Goal: Information Seeking & Learning: Check status

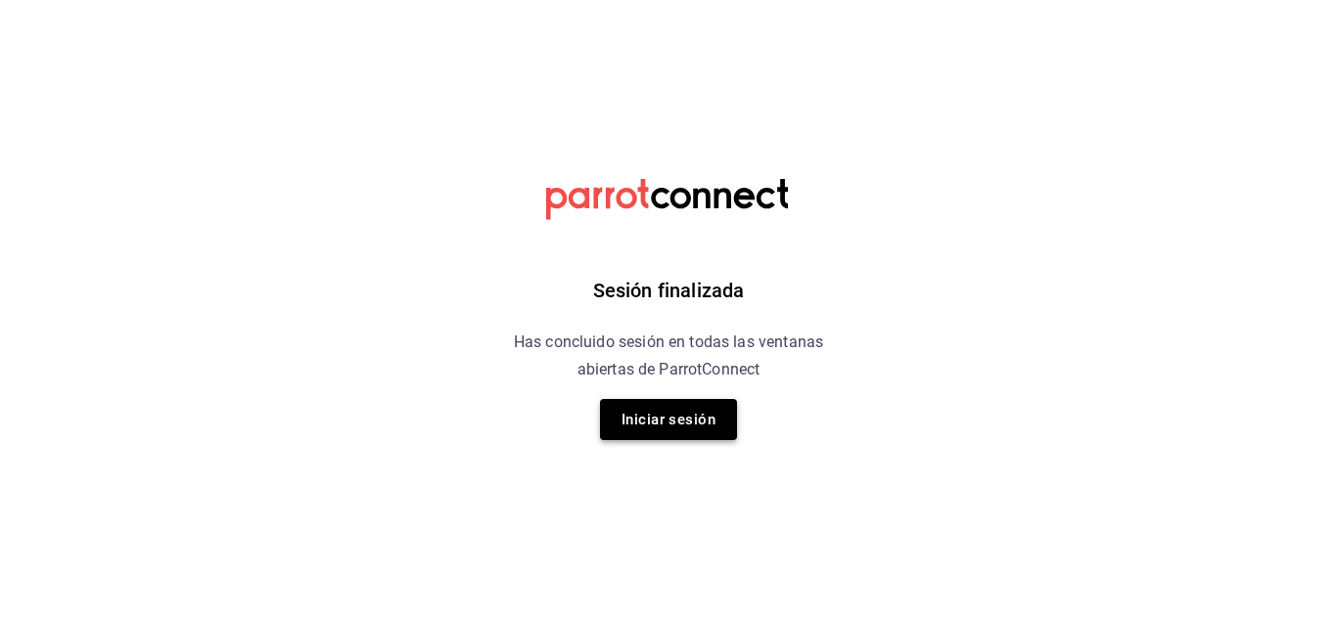
click at [652, 428] on button "Iniciar sesión" at bounding box center [668, 419] width 137 height 41
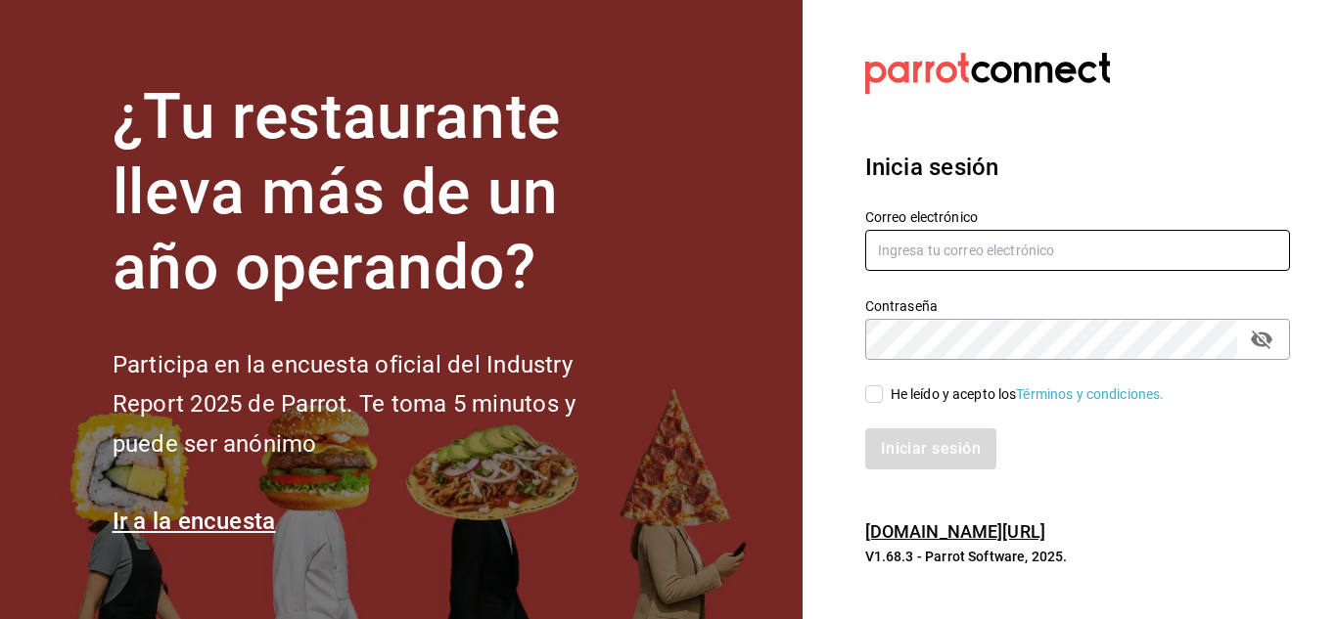
type input "[EMAIL_ADDRESS][DOMAIN_NAME]"
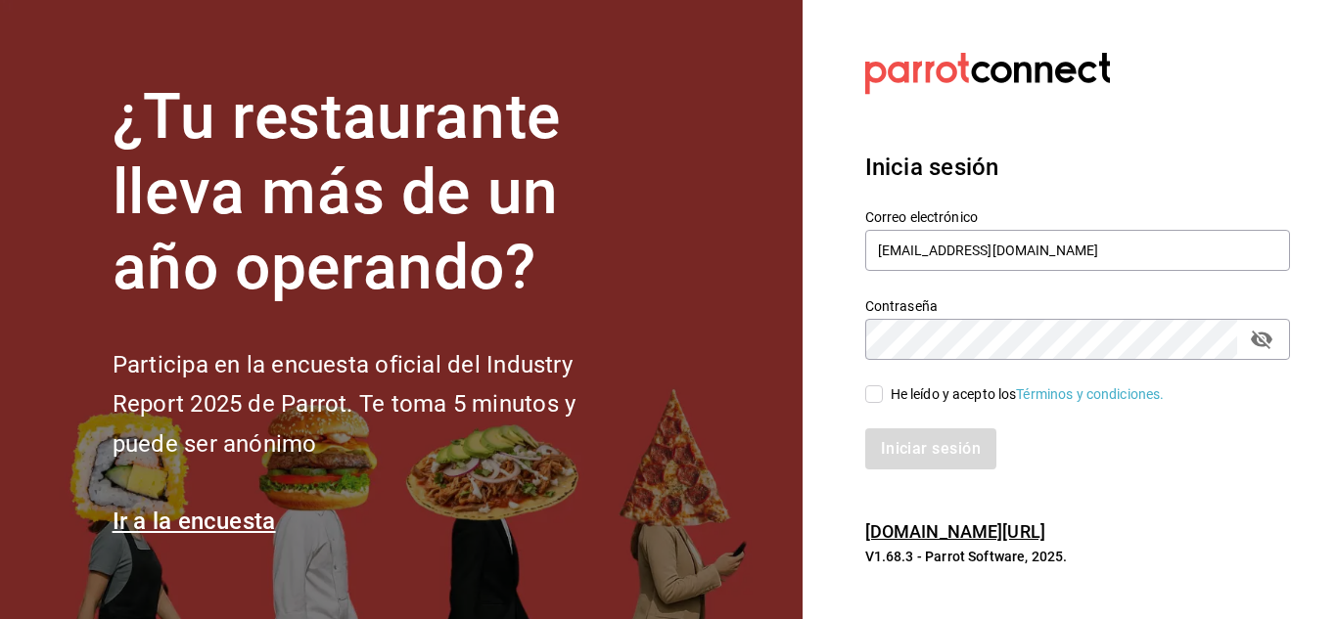
click at [881, 396] on label "He leído y acepto los Términos y condiciones." at bounding box center [1014, 395] width 299 height 21
click at [881, 396] on input "He leído y acepto los Términos y condiciones." at bounding box center [874, 395] width 18 height 18
checkbox input "true"
click at [893, 445] on button "Iniciar sesión" at bounding box center [931, 449] width 133 height 41
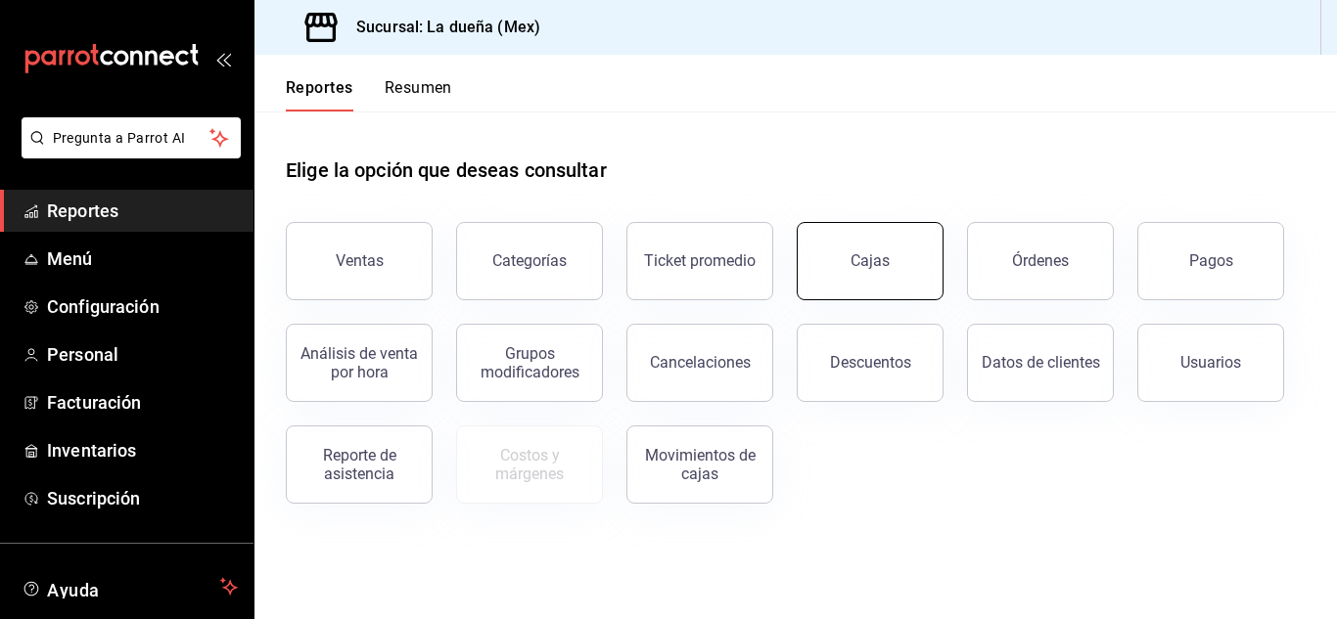
click at [906, 245] on button "Cajas" at bounding box center [870, 261] width 147 height 78
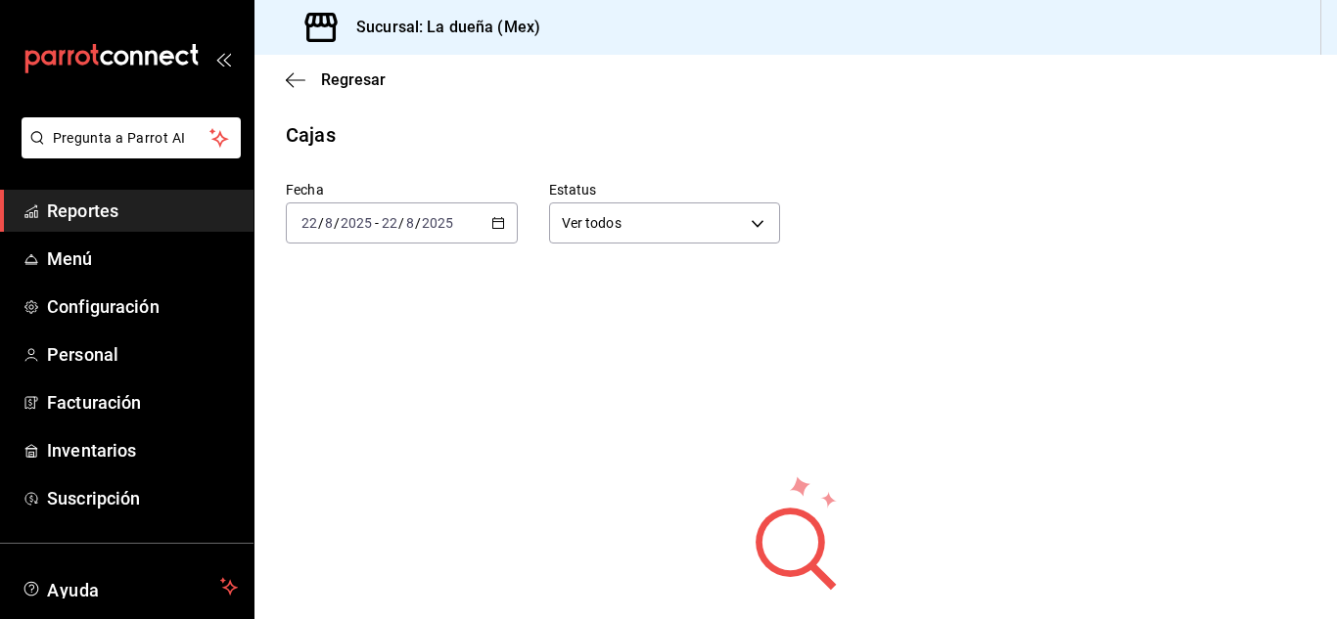
click at [157, 214] on span "Reportes" at bounding box center [142, 211] width 191 height 26
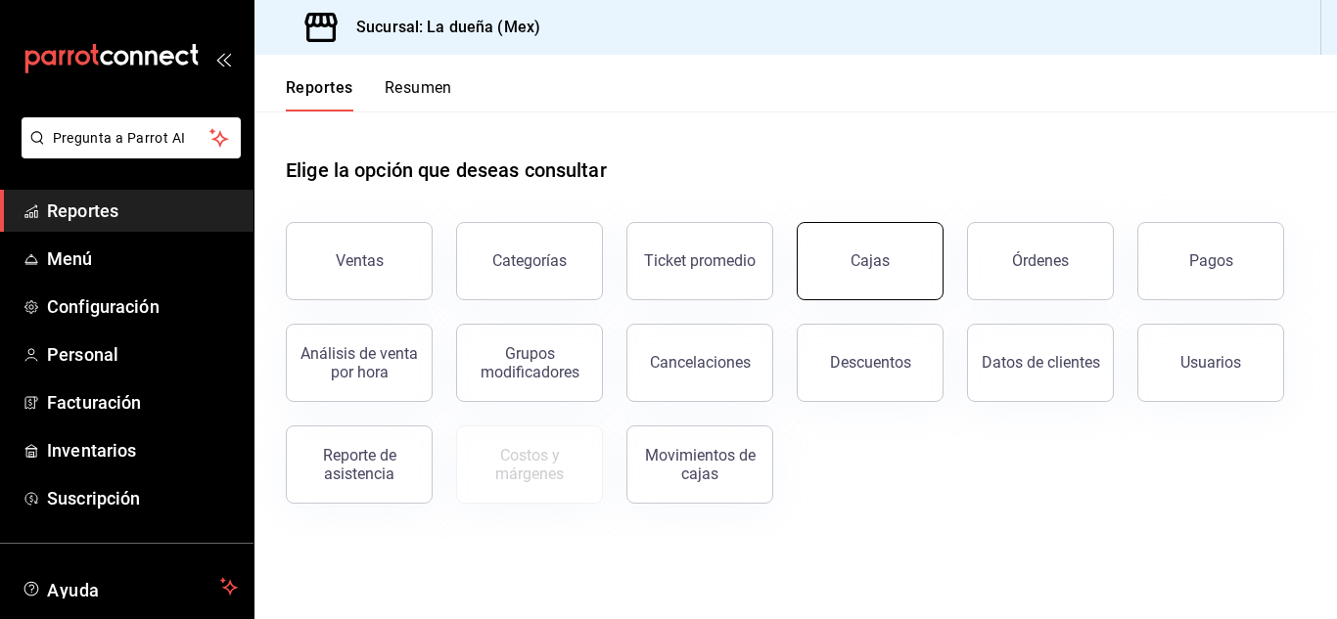
click at [866, 235] on button "Cajas" at bounding box center [870, 261] width 147 height 78
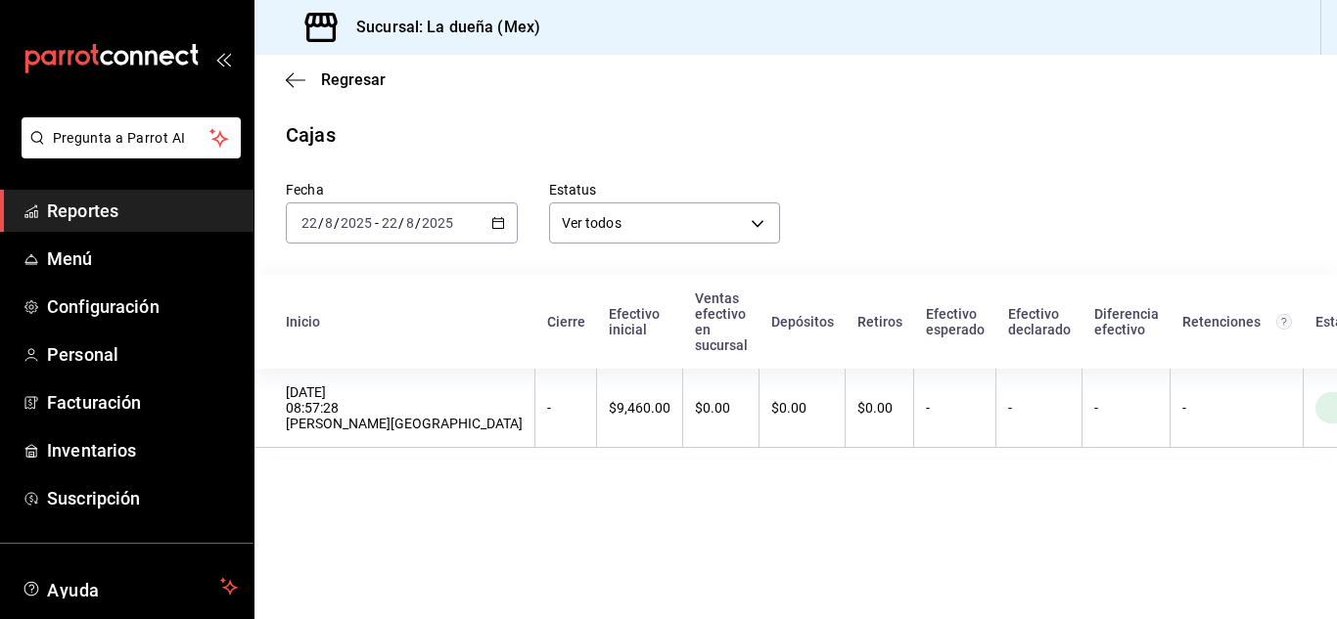
click at [454, 228] on div "2025-08-22 22 / 8 / 2025" at bounding box center [417, 223] width 76 height 16
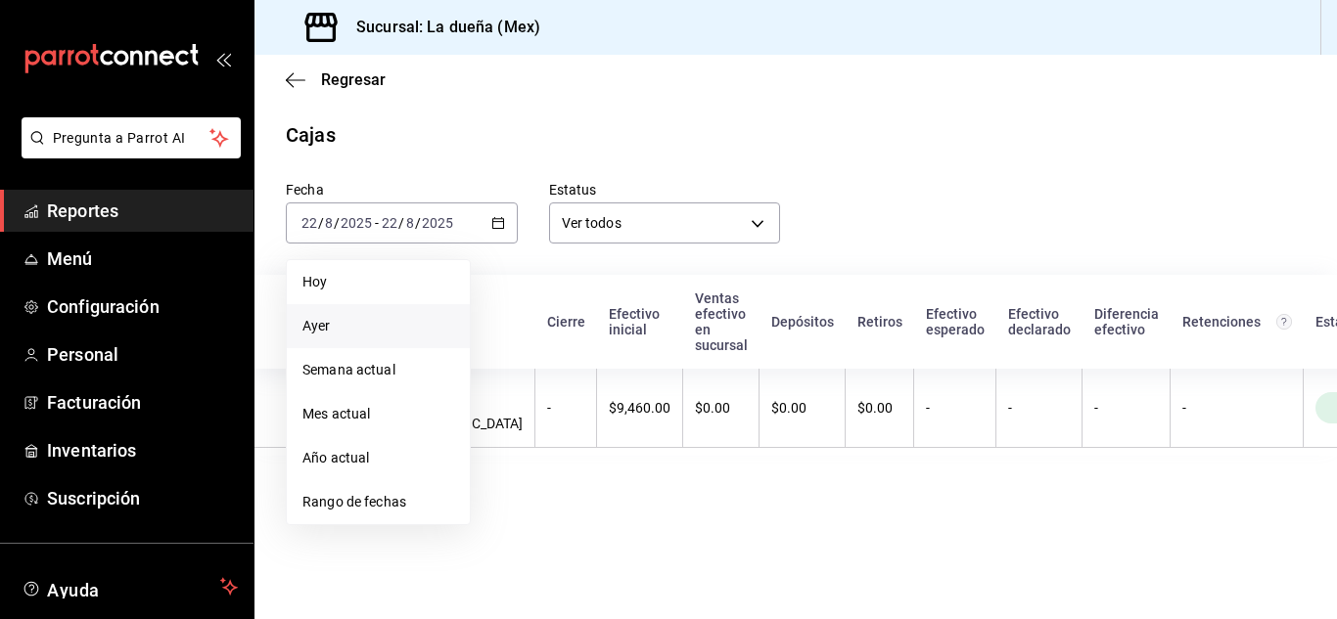
click at [307, 330] on span "Ayer" at bounding box center [378, 326] width 152 height 21
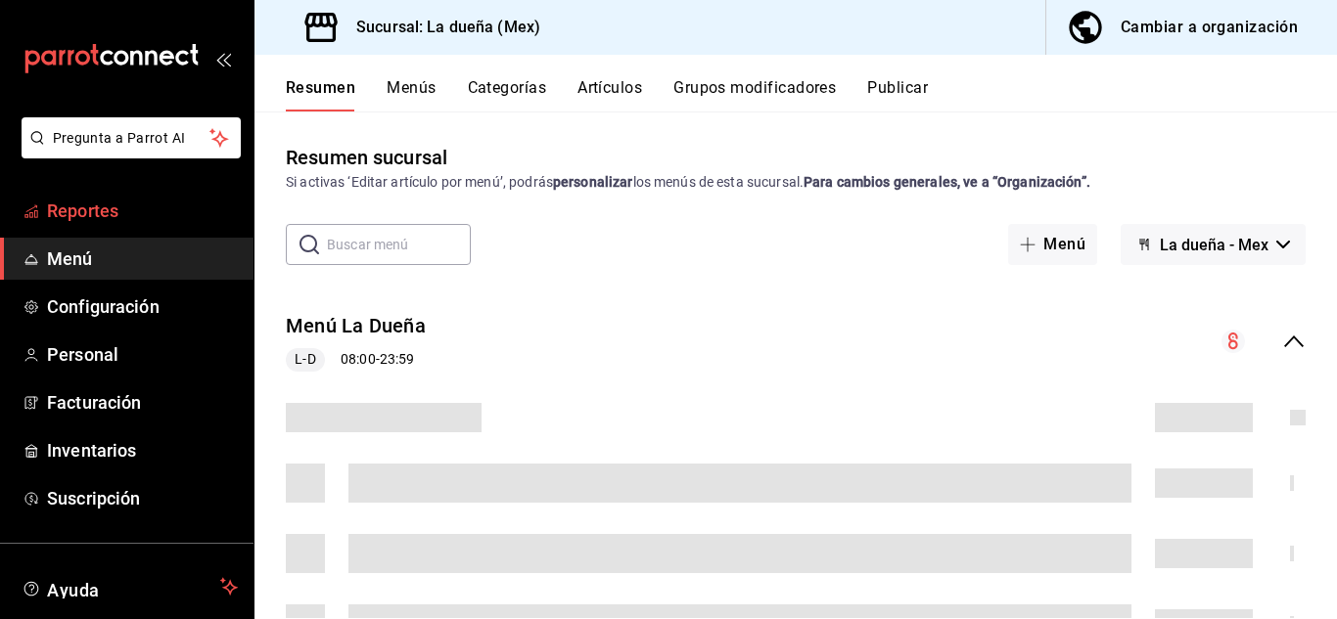
click at [112, 208] on span "Reportes" at bounding box center [142, 211] width 191 height 26
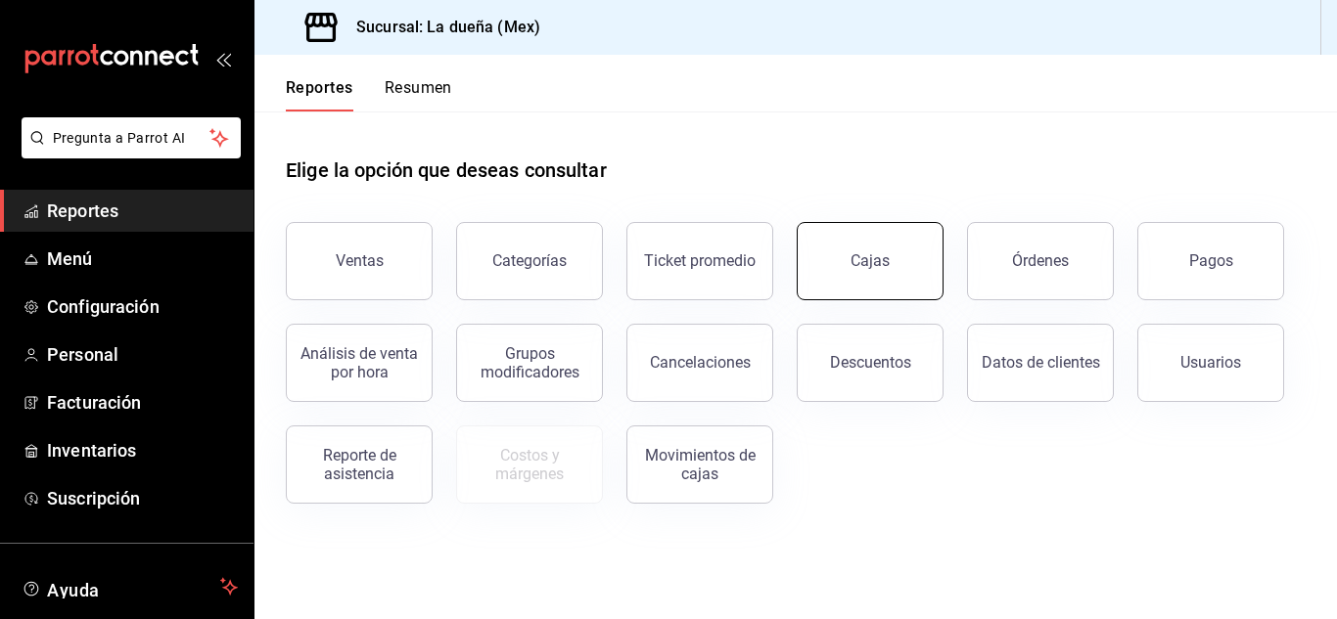
click at [884, 285] on button "Cajas" at bounding box center [870, 261] width 147 height 78
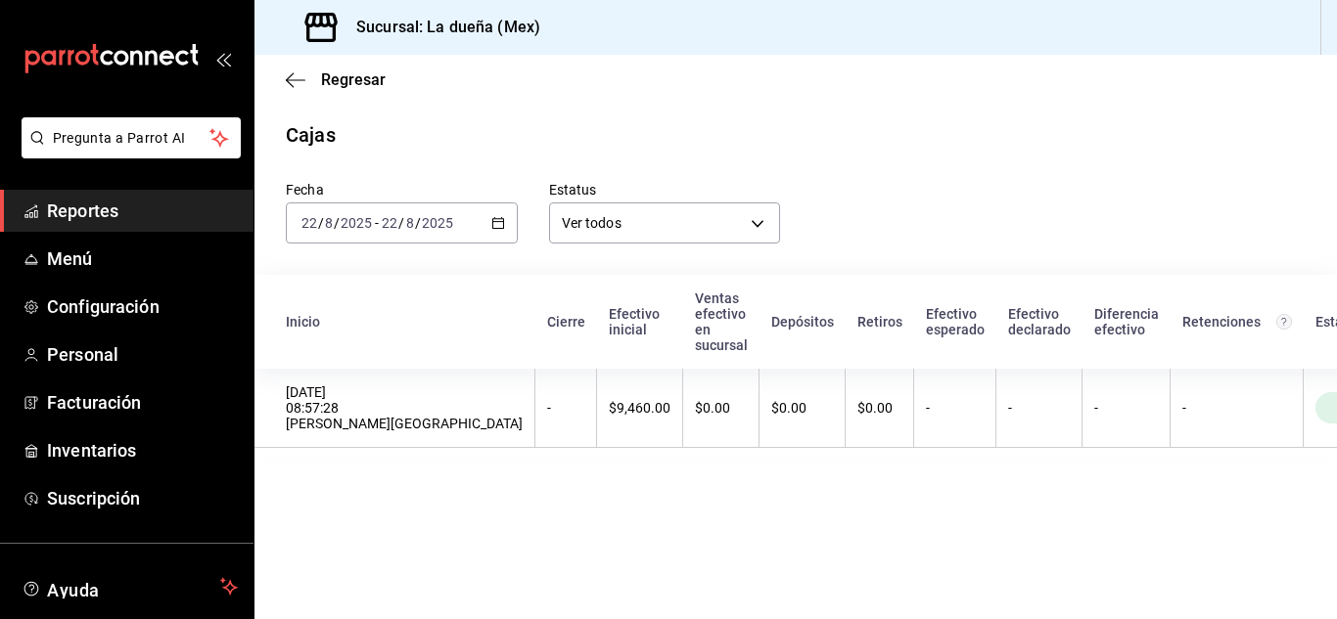
click at [499, 222] on \(Stroke\) "button" at bounding box center [497, 221] width 11 height 1
click at [501, 219] on \(Stroke\) "button" at bounding box center [498, 223] width 12 height 11
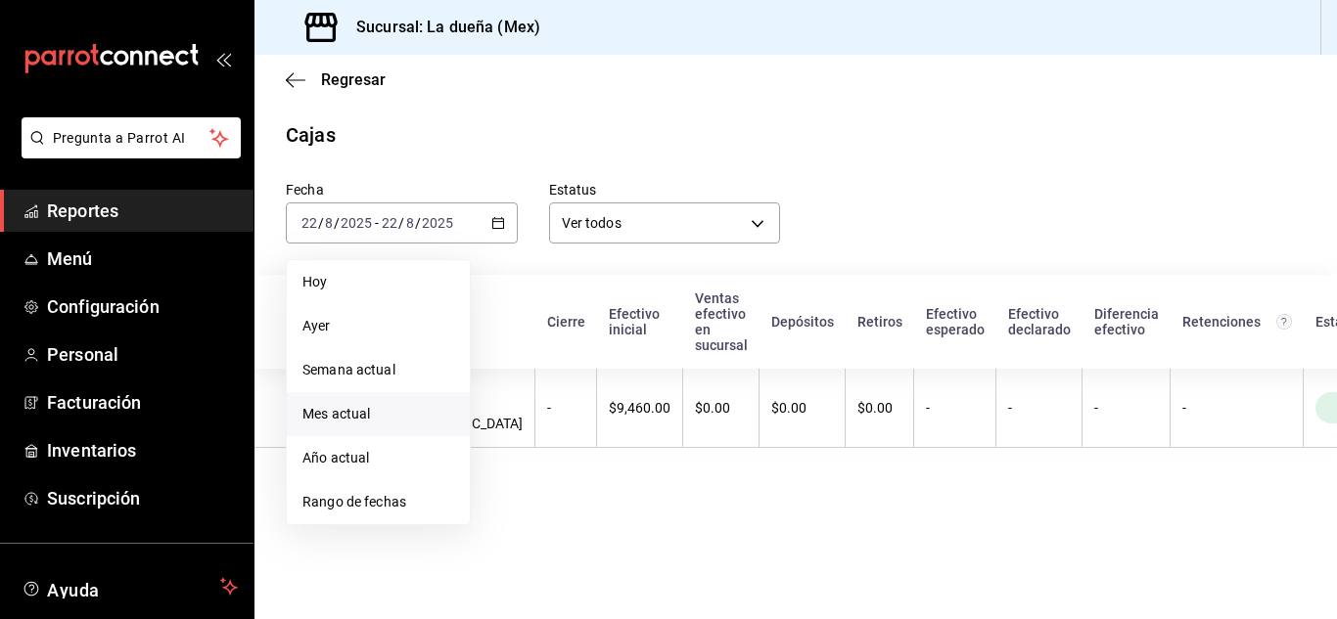
click at [370, 410] on span "Mes actual" at bounding box center [378, 414] width 152 height 21
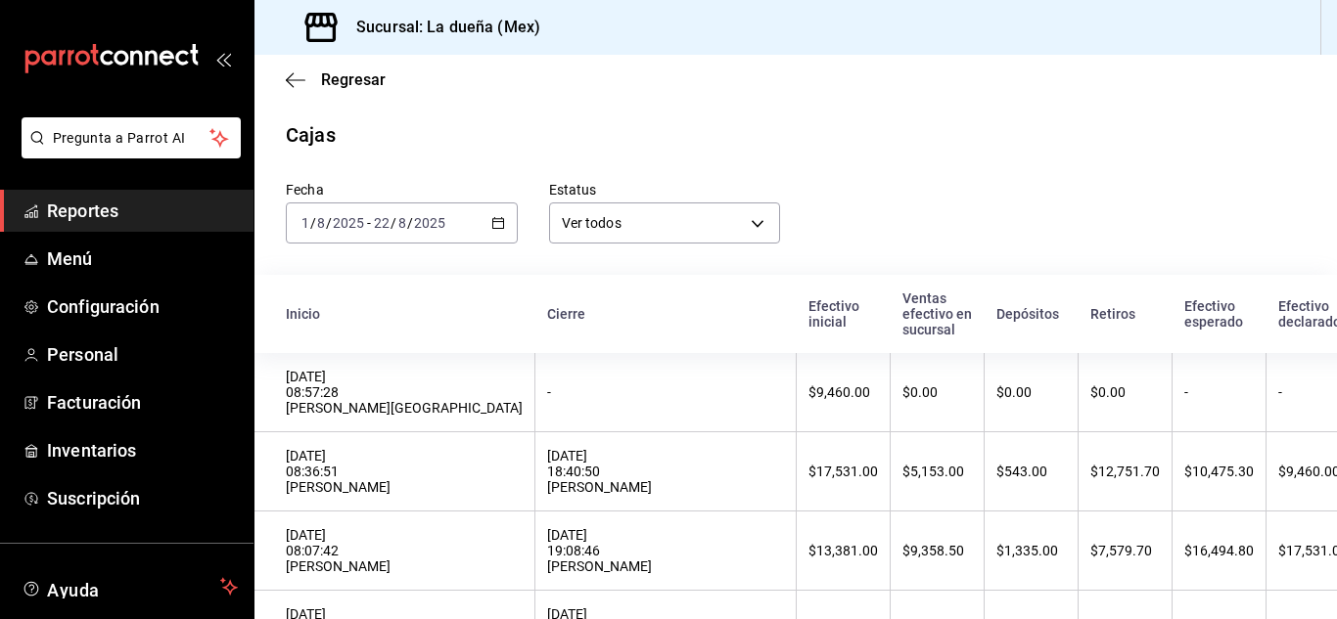
click at [88, 220] on span "Reportes" at bounding box center [142, 211] width 191 height 26
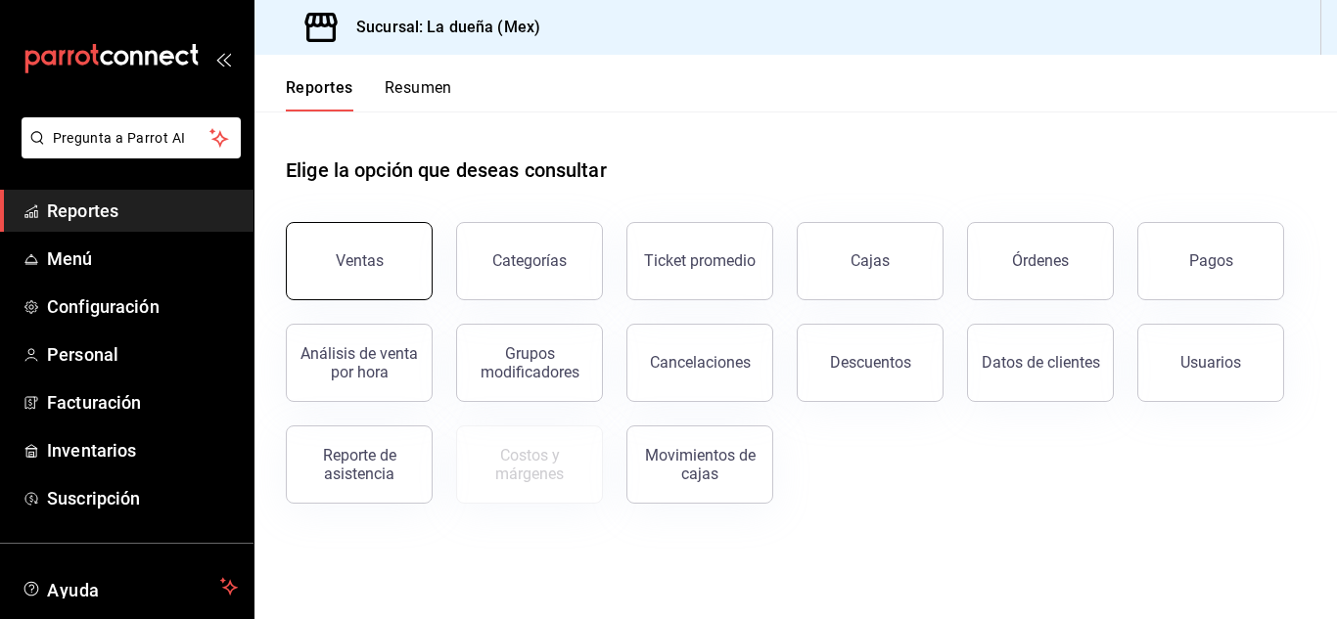
click at [385, 290] on button "Ventas" at bounding box center [359, 261] width 147 height 78
